Goal: Navigation & Orientation: Understand site structure

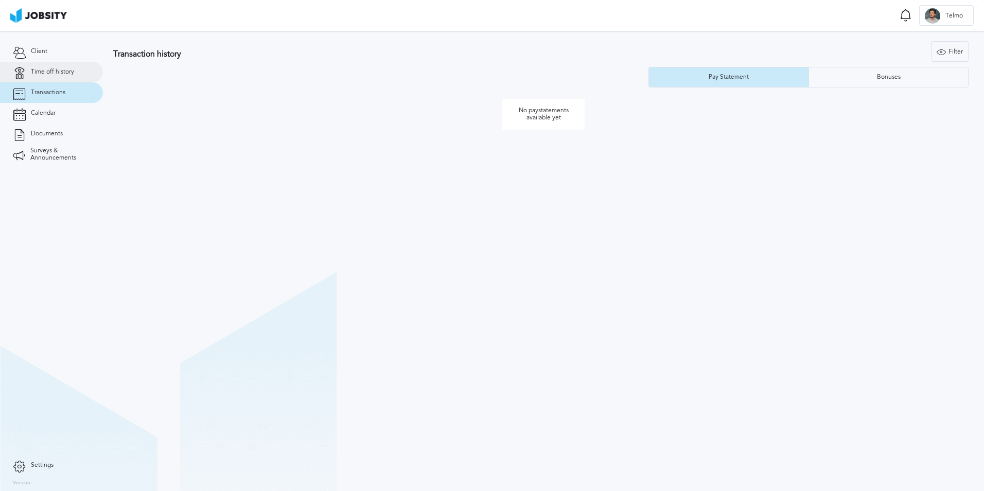
click at [95, 68] on link "Time off history" at bounding box center [51, 72] width 103 height 21
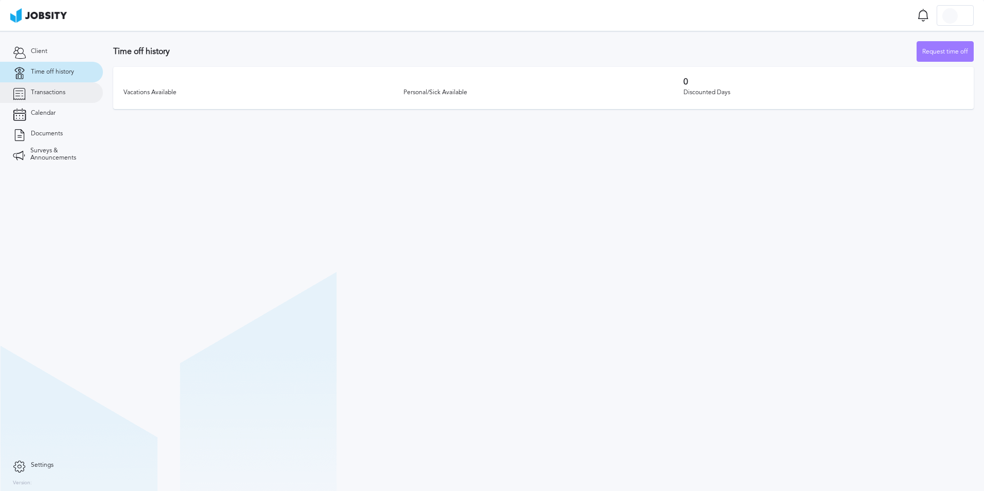
click at [45, 92] on span "Transactions" at bounding box center [48, 92] width 34 height 7
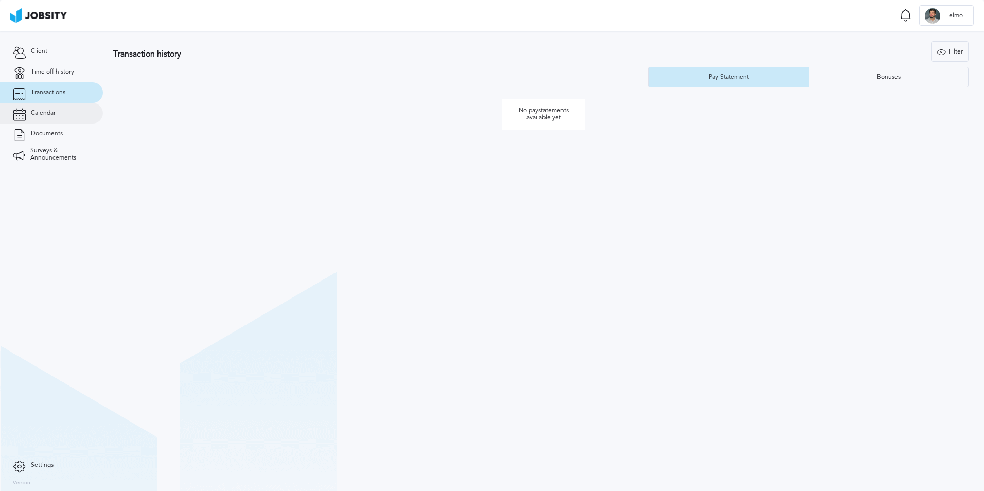
click at [65, 105] on link "Calendar" at bounding box center [51, 113] width 103 height 21
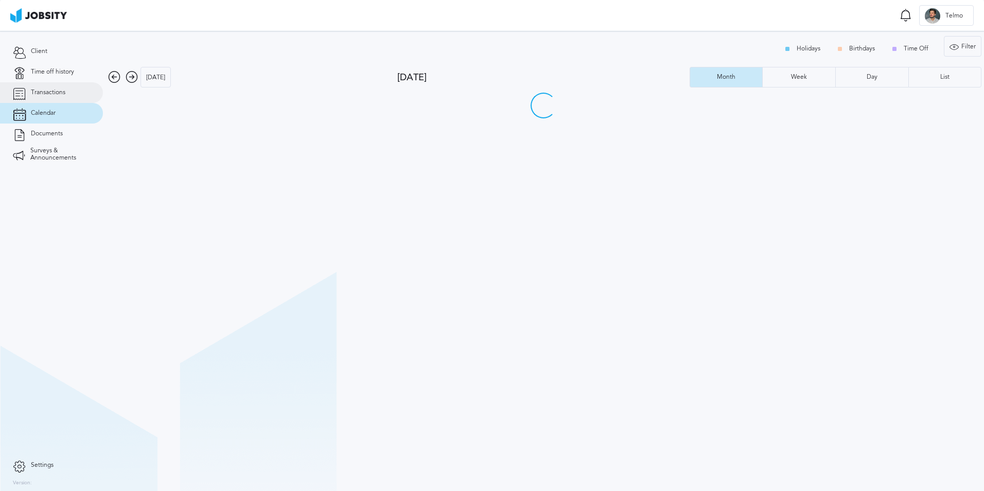
click at [61, 93] on span "Transactions" at bounding box center [48, 92] width 34 height 7
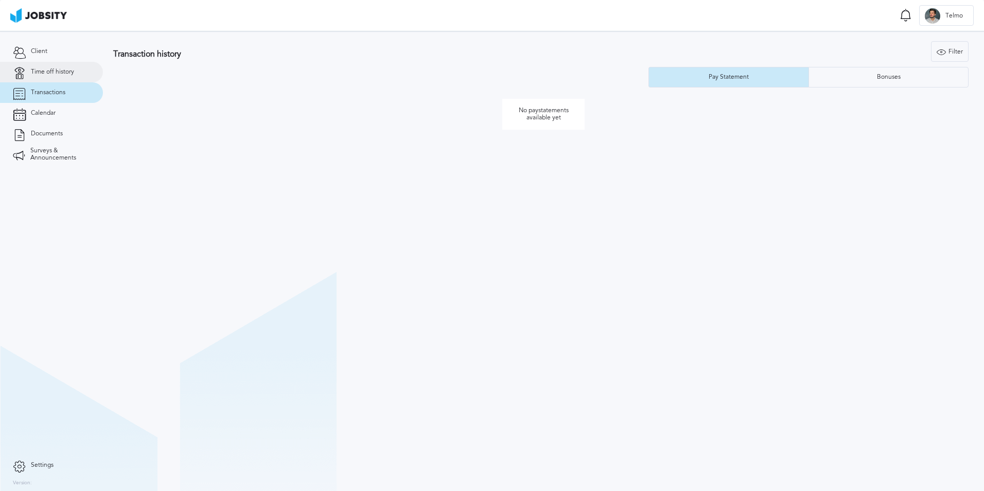
click at [63, 71] on span "Time off history" at bounding box center [52, 71] width 43 height 7
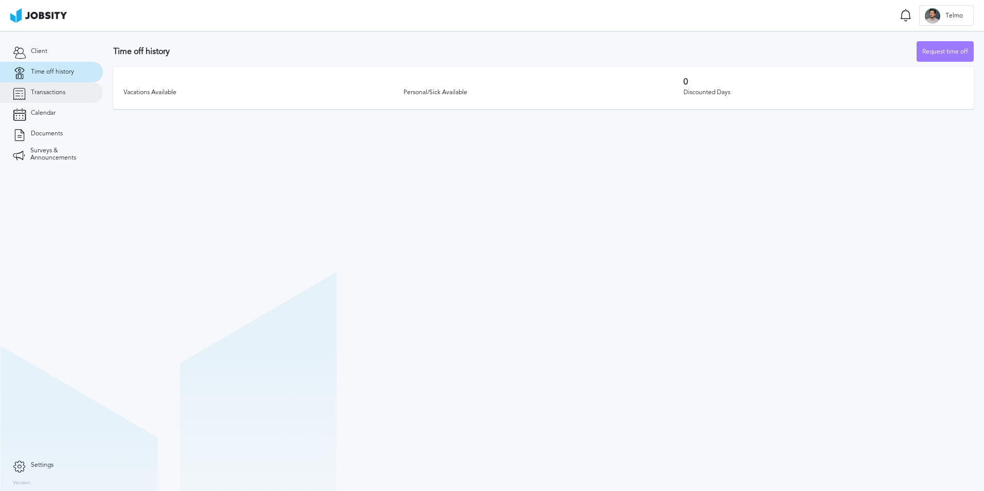
click at [63, 92] on span "Transactions" at bounding box center [48, 92] width 34 height 7
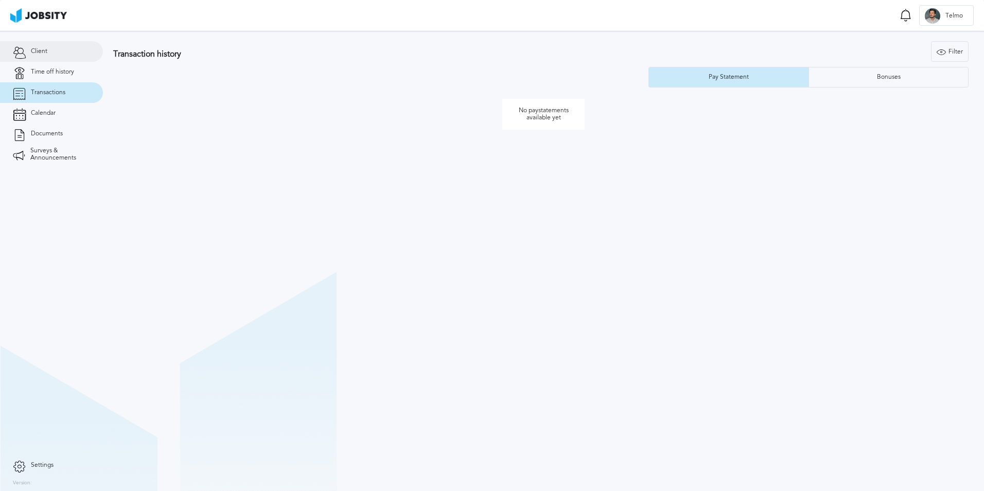
click at [63, 53] on link "Client" at bounding box center [51, 51] width 103 height 21
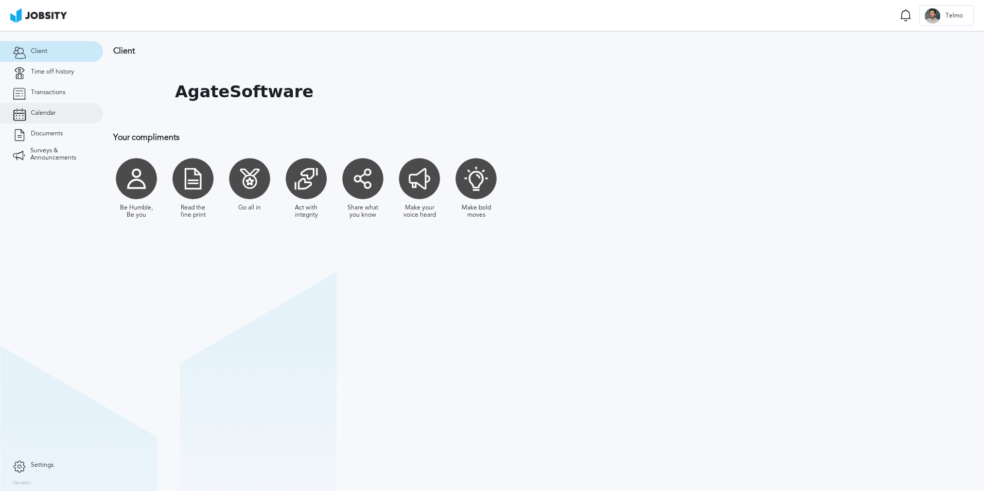
click at [59, 113] on link "Calendar" at bounding box center [51, 113] width 103 height 21
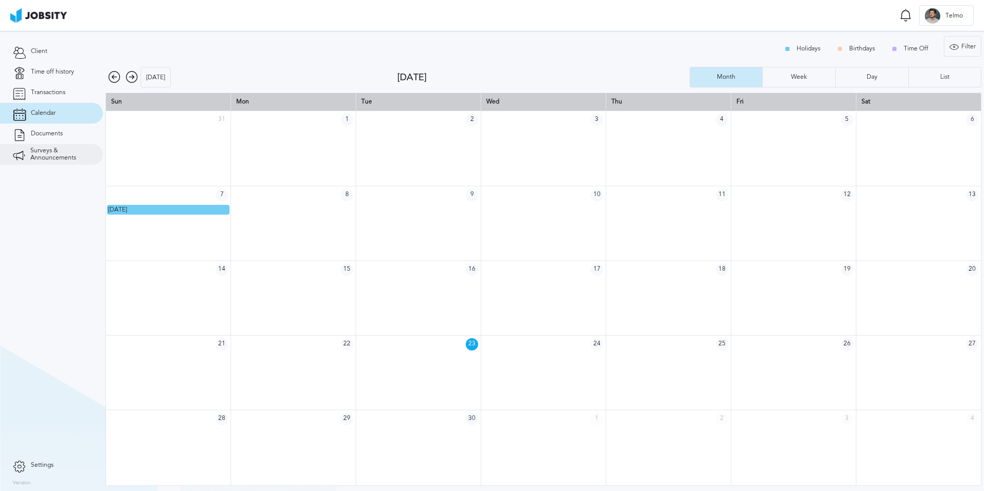
click at [63, 146] on link "Surveys & Announcements" at bounding box center [51, 154] width 103 height 21
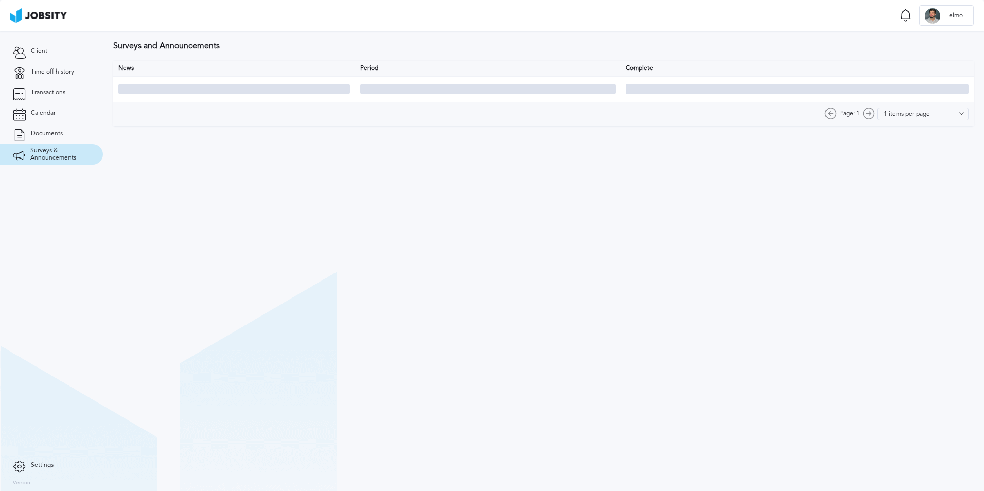
type input "10 items per page"
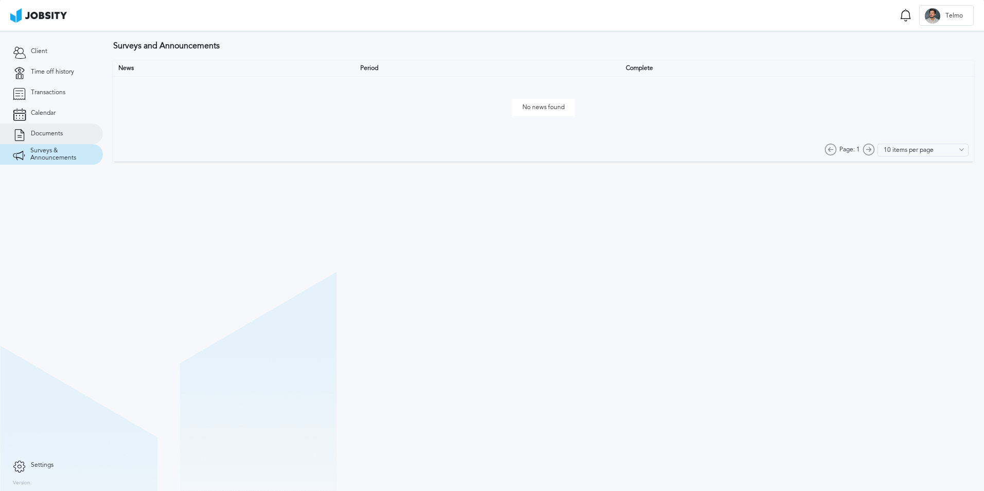
click at [70, 130] on link "Documents" at bounding box center [51, 133] width 103 height 21
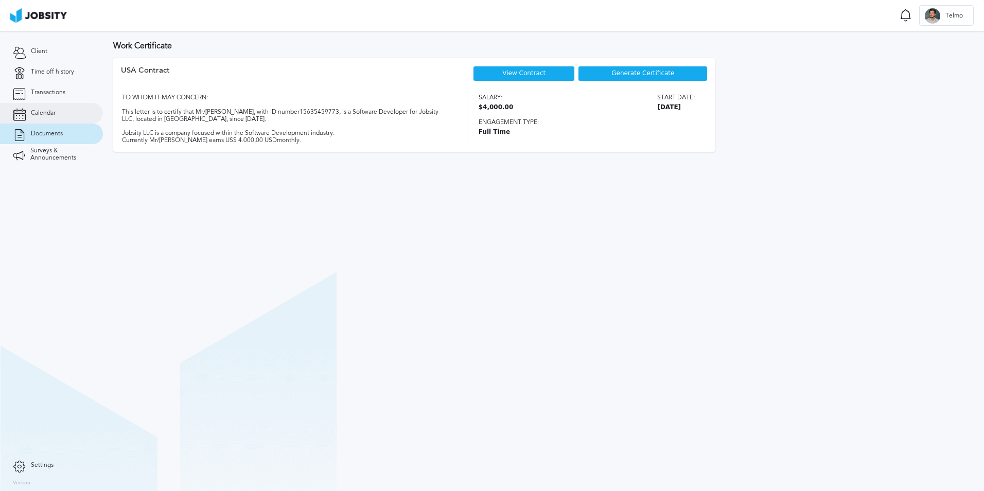
click at [76, 111] on link "Calendar" at bounding box center [51, 113] width 103 height 21
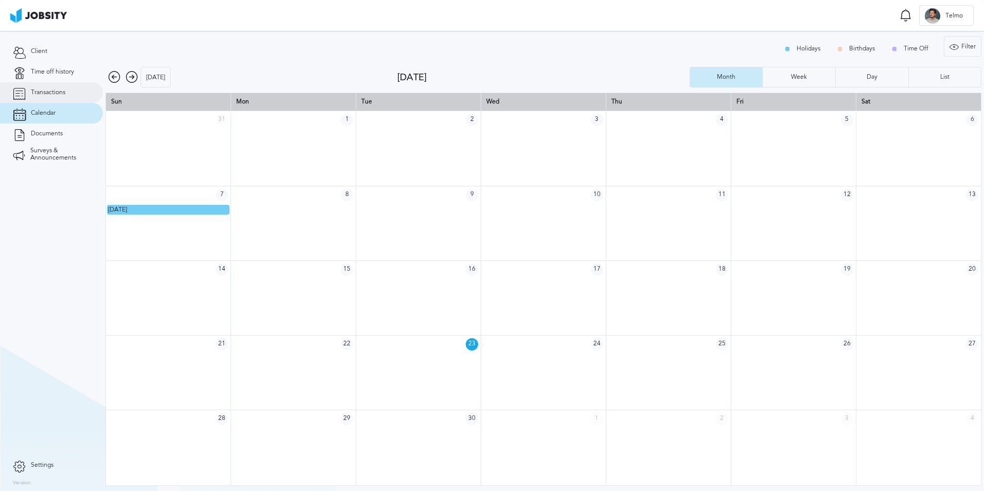
click at [69, 84] on link "Transactions" at bounding box center [51, 92] width 103 height 21
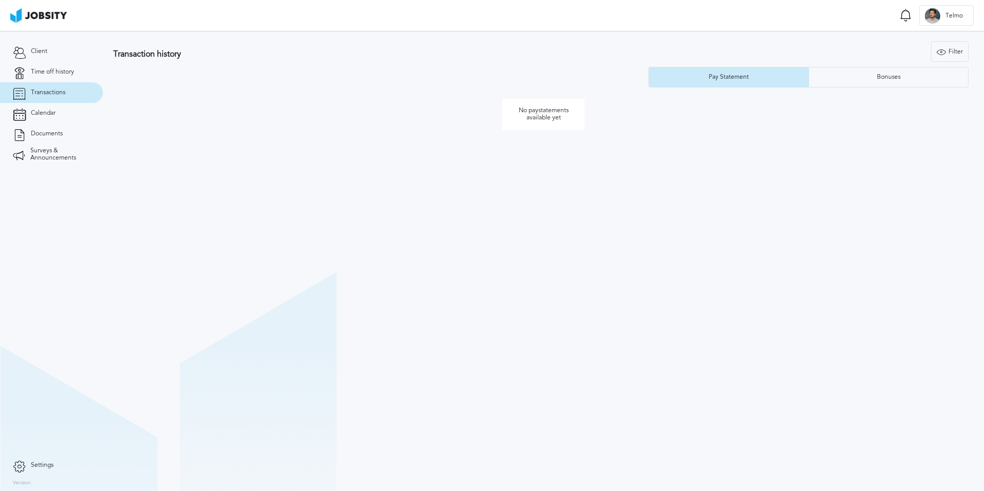
click at [98, 294] on section "Client Time off history Transactions Calendar Documents Surveys & Announcements" at bounding box center [51, 243] width 103 height 424
